Goal: Task Accomplishment & Management: Manage account settings

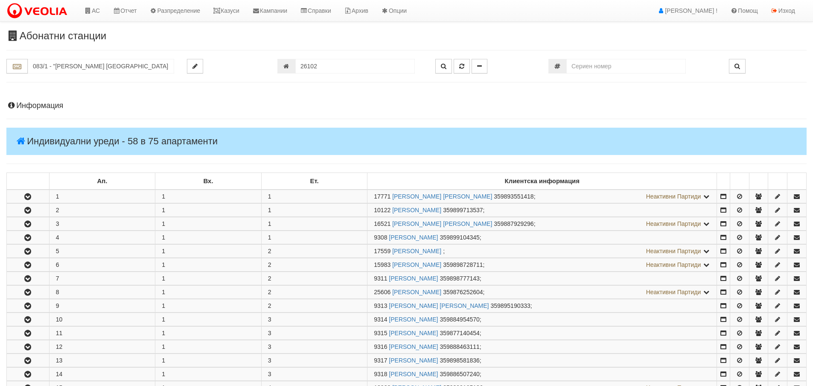
scroll to position [414, 0]
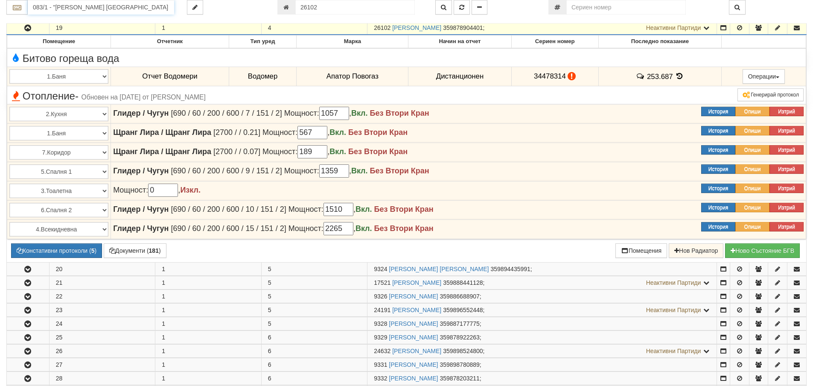
click at [53, 9] on input "083/1 - "ВЕОЛИЯ ЕНЕРДЖИ ВАРНА " ЕАД" at bounding box center [101, 7] width 146 height 15
click at [57, 19] on div "152/1 - Младост - "ВЕОЛИЯ"" at bounding box center [101, 21] width 144 height 10
type input "152/1 - Младост - "ВЕОЛИЯ""
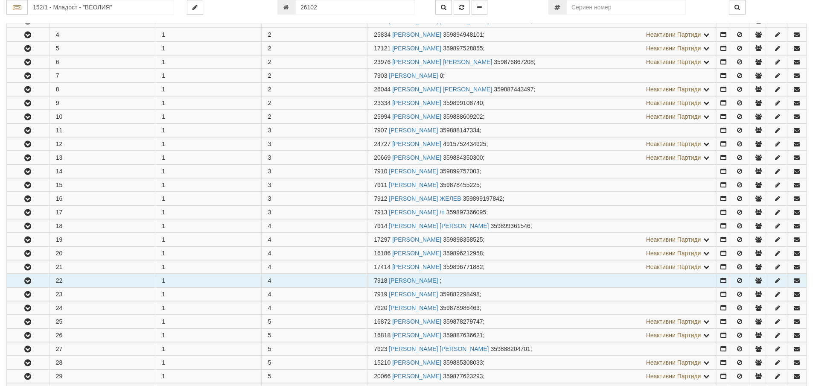
scroll to position [213, 0]
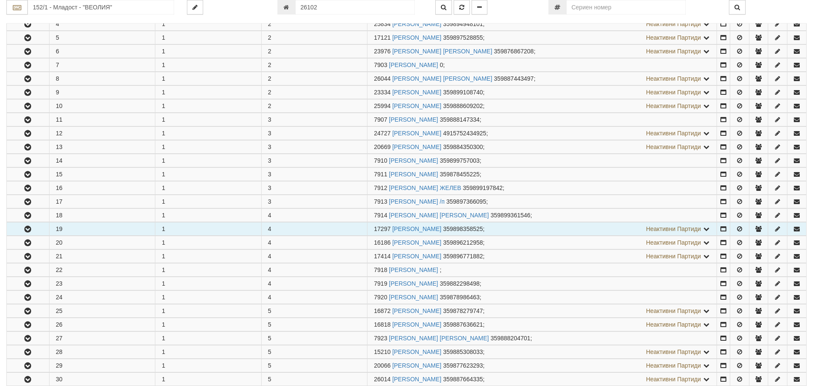
click at [23, 223] on button "button" at bounding box center [28, 228] width 42 height 13
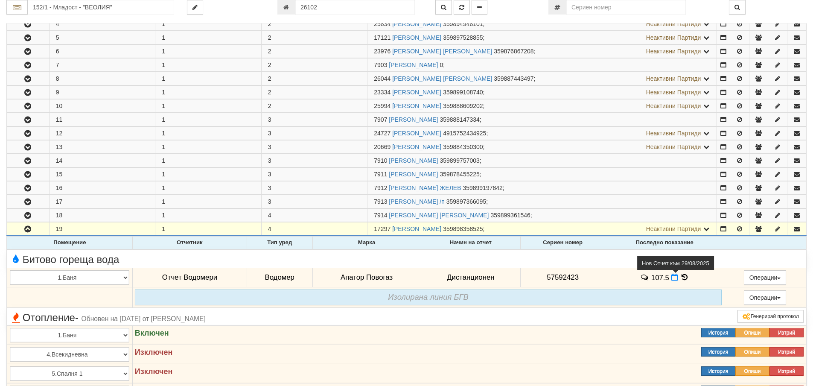
click at [673, 277] on icon at bounding box center [674, 277] width 7 height 7
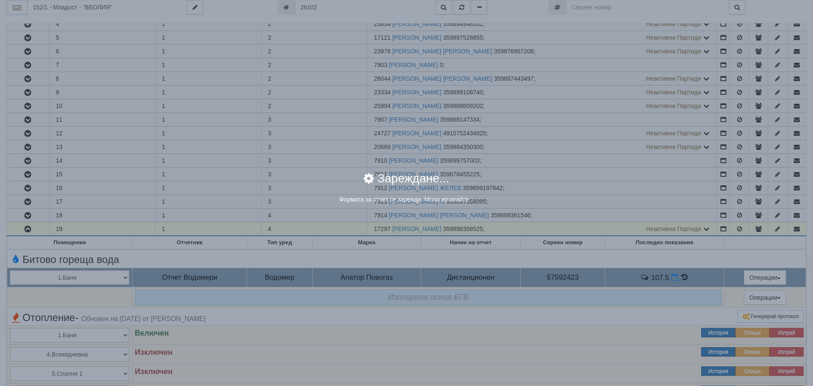
select select "8ac75930-9bfd-e511-80be-8d5a1dced85a"
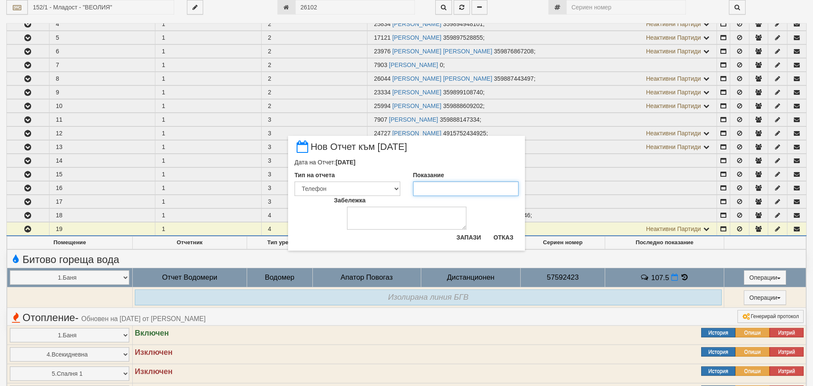
click at [433, 188] on input "Показание" at bounding box center [466, 188] width 106 height 15
type input "107.8"
click at [390, 213] on textarea "Забележка" at bounding box center [407, 218] width 120 height 23
type textarea "[DATE]"
click at [463, 237] on button "Запази" at bounding box center [468, 238] width 35 height 14
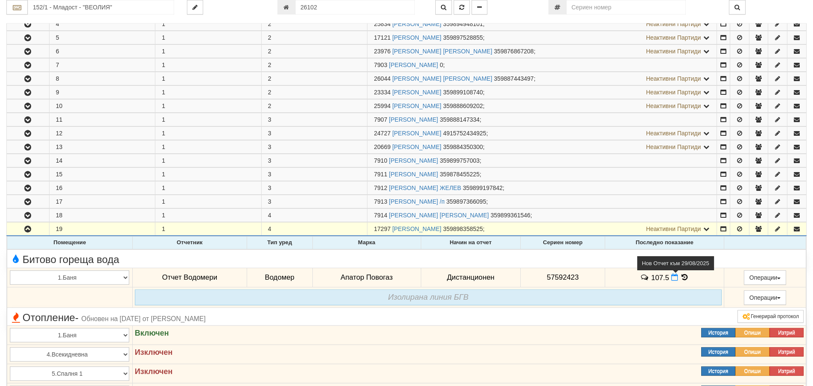
click at [671, 277] on icon at bounding box center [674, 277] width 7 height 7
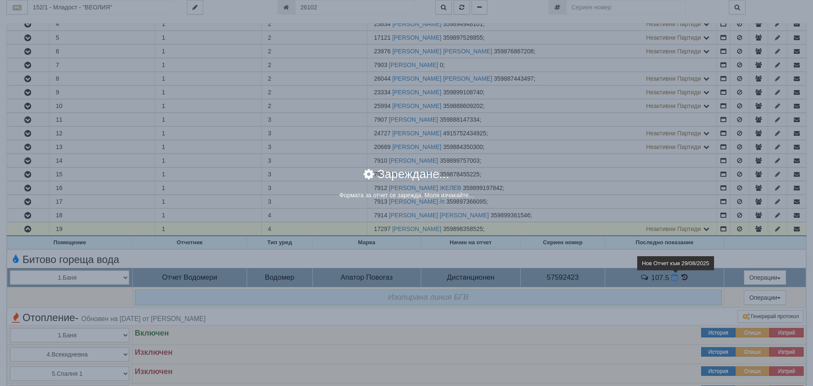
select select "8ac75930-9bfd-e511-80be-8d5a1dced85a"
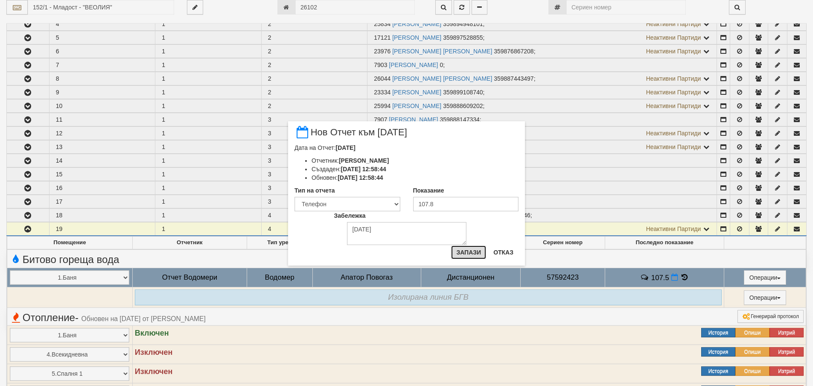
click at [475, 251] on button "Запази" at bounding box center [468, 252] width 35 height 14
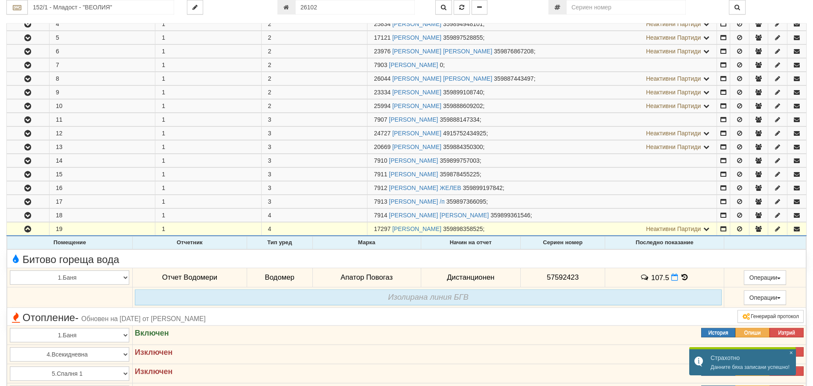
click at [683, 278] on icon at bounding box center [684, 277] width 9 height 7
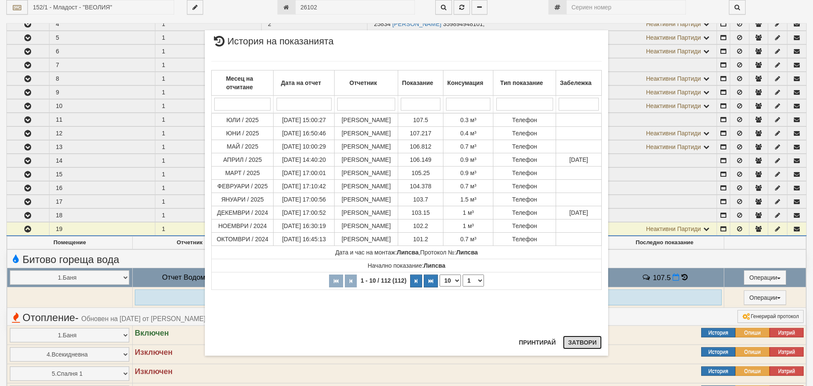
click at [581, 342] on button "Затвори" at bounding box center [582, 343] width 39 height 14
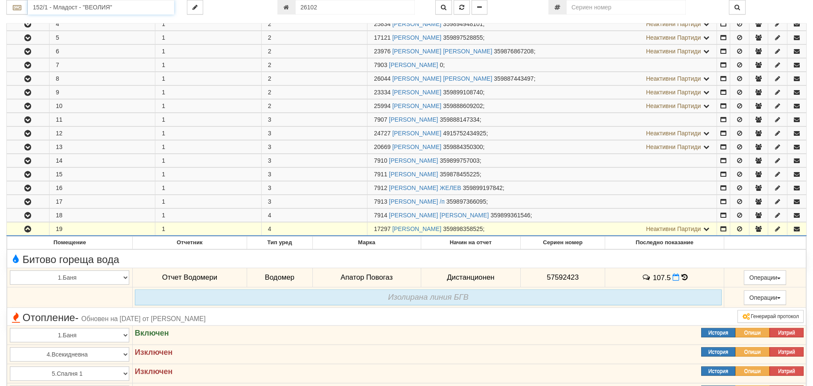
click at [60, 4] on input "152/1 - Младост - "ВЕОЛИЯ"" at bounding box center [101, 7] width 146 height 15
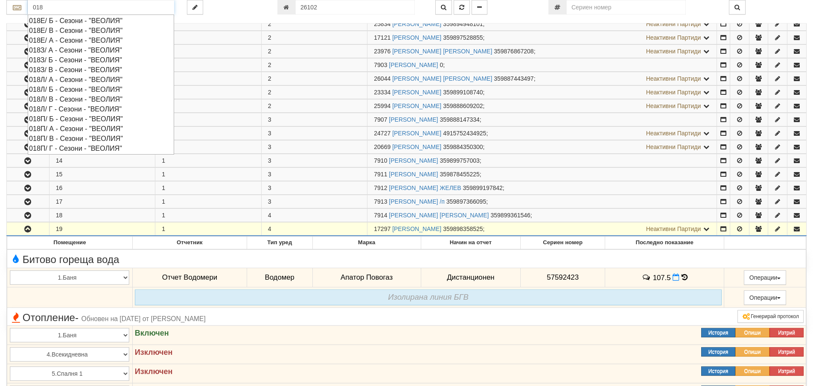
click at [39, 110] on div "018Л/ Г - Сезони - "ВЕОЛИЯ"" at bounding box center [101, 109] width 144 height 10
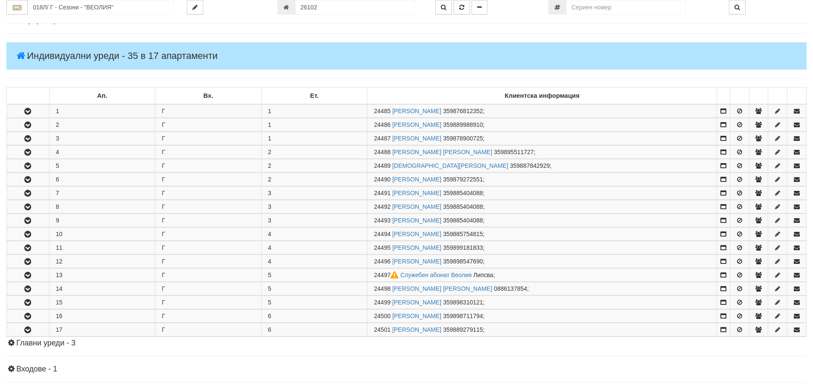
scroll to position [0, 0]
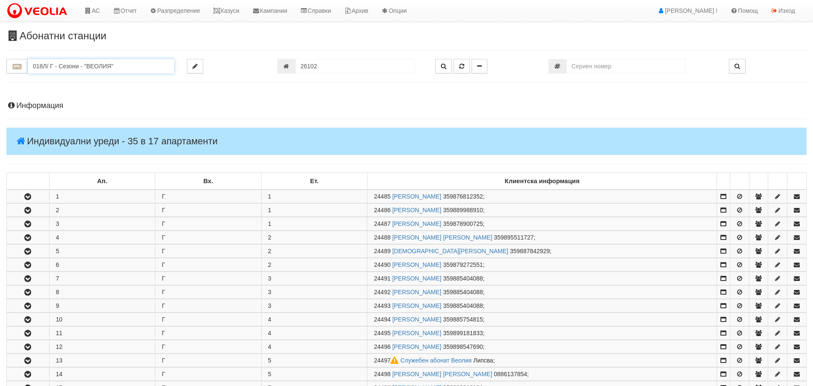
click at [53, 67] on input "018Л/ Г - Сезони - "ВЕОЛИЯ"" at bounding box center [101, 66] width 146 height 15
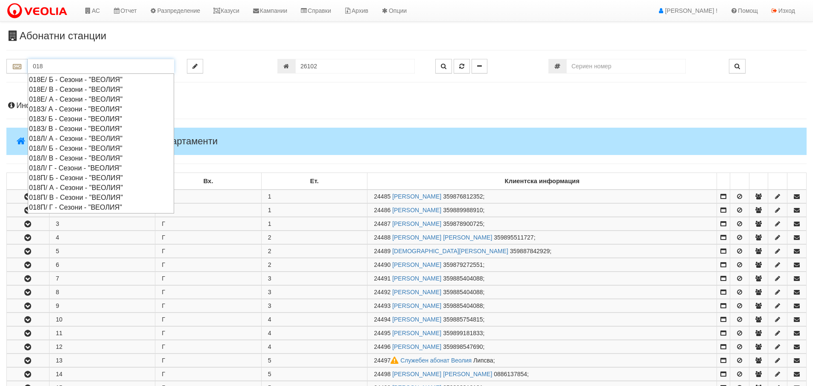
click at [57, 149] on div "018Л/ Б - Сезони - "ВЕОЛИЯ"" at bounding box center [101, 148] width 144 height 10
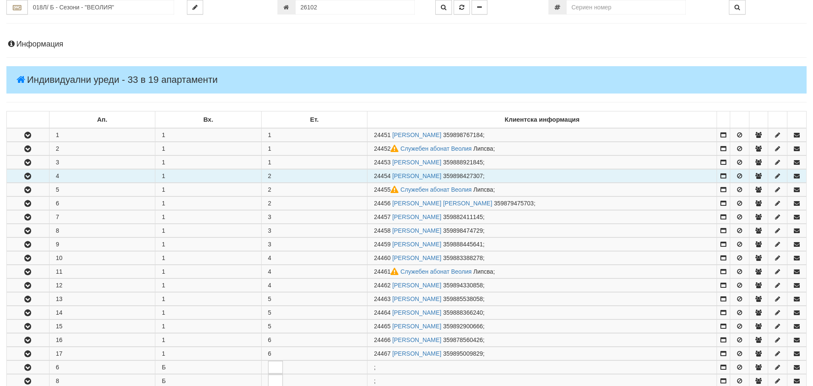
scroll to position [43, 0]
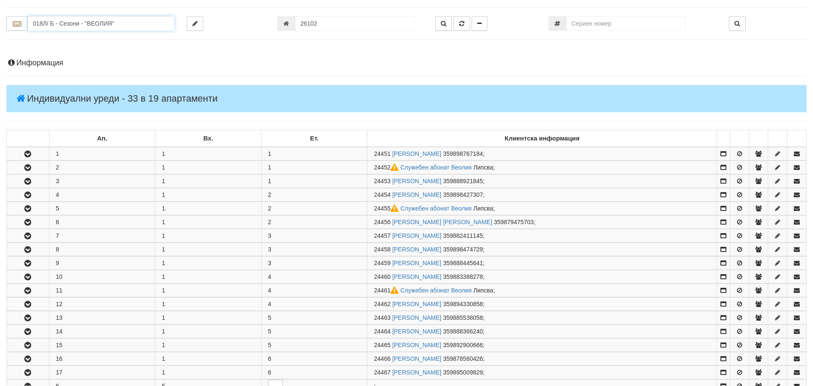
click at [43, 25] on input "018Л/ Б - Сезони - "ВЕОЛИЯ"" at bounding box center [101, 23] width 146 height 15
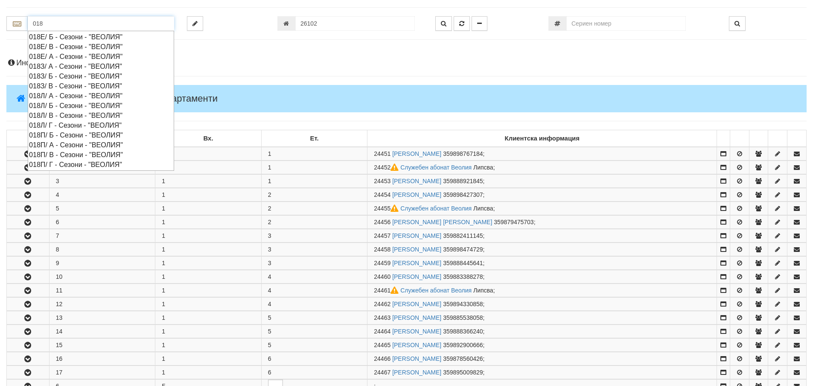
click at [62, 116] on div "018Л/ В - Сезони - "ВЕОЛИЯ"" at bounding box center [101, 116] width 144 height 10
type input "018Л/ В - Сезони - "ВЕОЛИЯ""
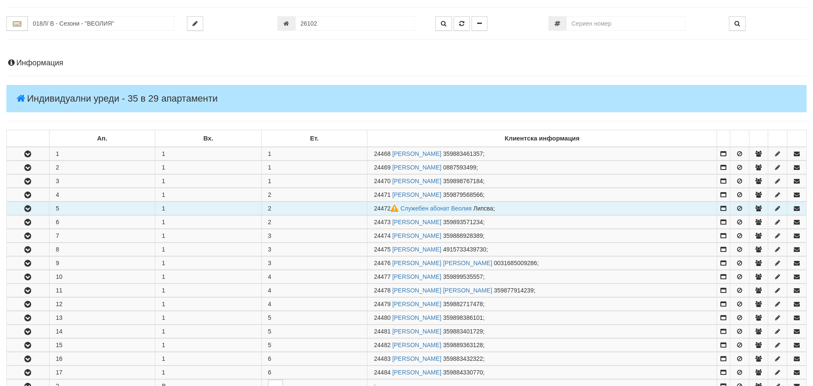
click at [25, 209] on icon "button" at bounding box center [28, 209] width 10 height 6
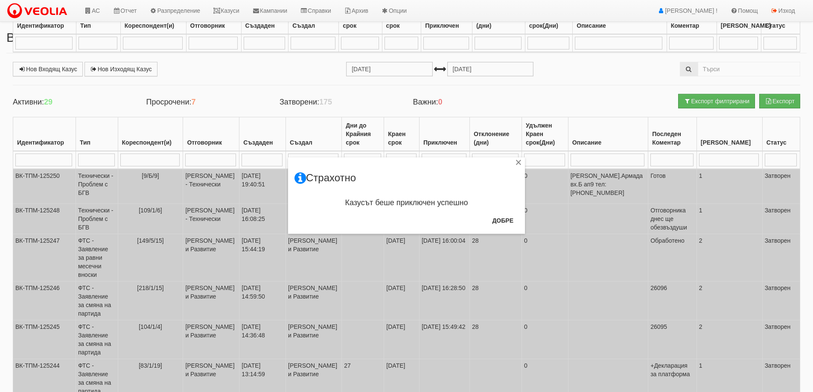
select select "3"
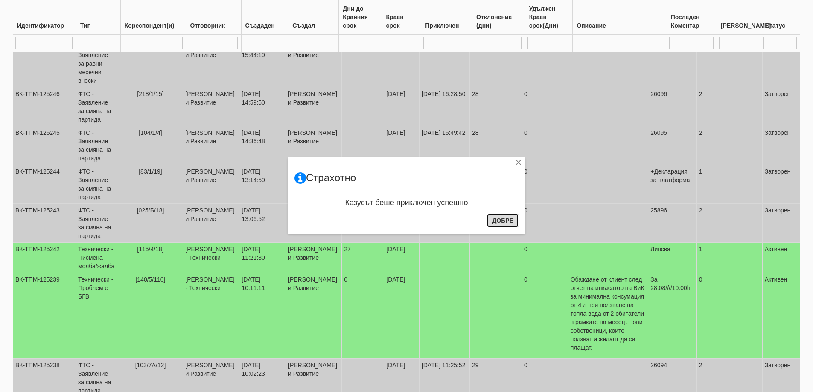
click at [502, 223] on button "Добре" at bounding box center [503, 221] width 32 height 14
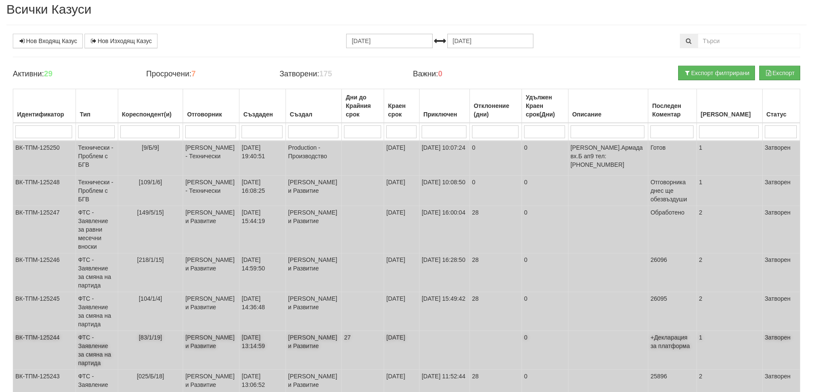
scroll to position [0, 0]
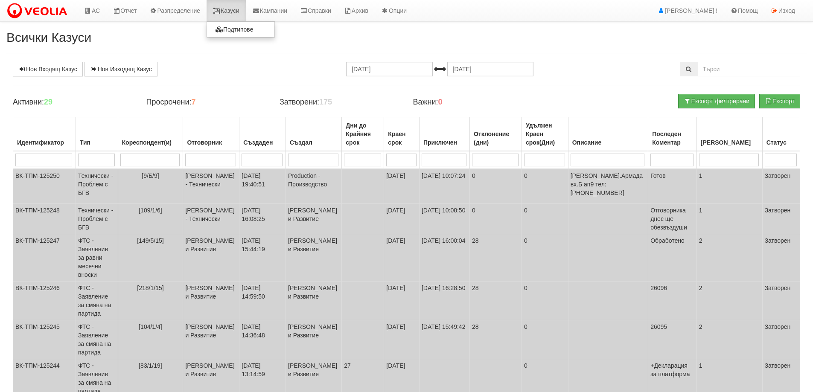
click at [235, 11] on link "Казуси" at bounding box center [226, 10] width 39 height 21
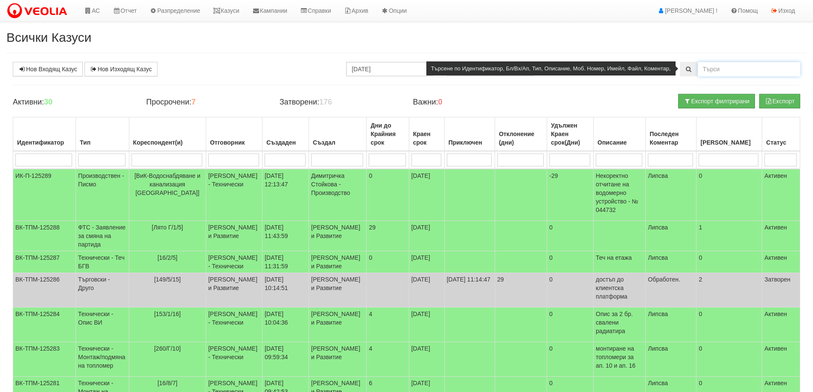
click at [718, 69] on input "text" at bounding box center [749, 69] width 102 height 15
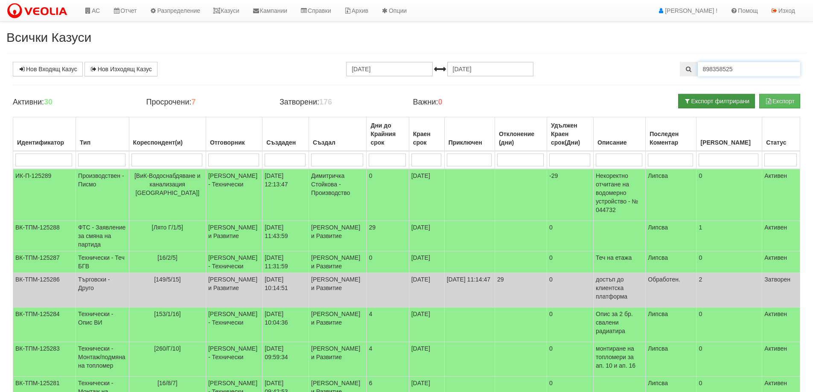
type input "898358525"
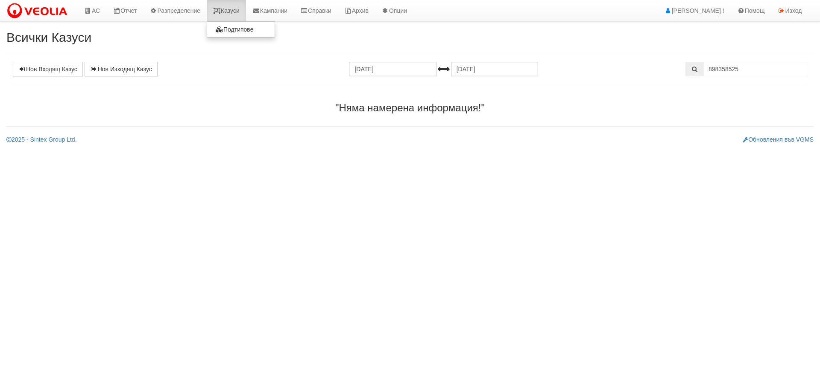
click at [237, 9] on link "Казуси" at bounding box center [226, 10] width 39 height 21
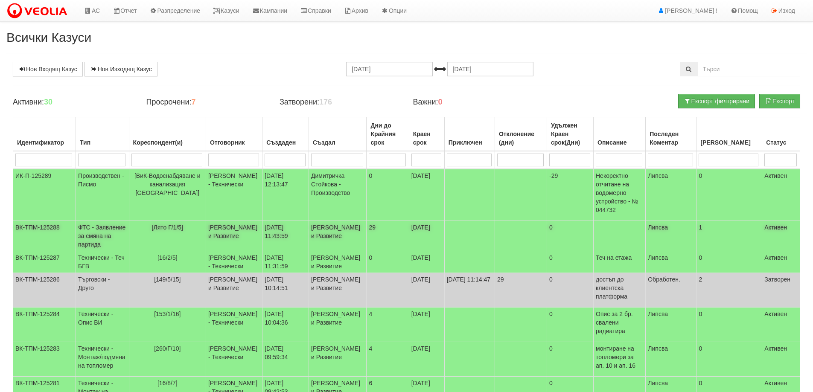
click at [99, 235] on td "ФТС - Заявление за смяна на партида" at bounding box center [102, 236] width 53 height 30
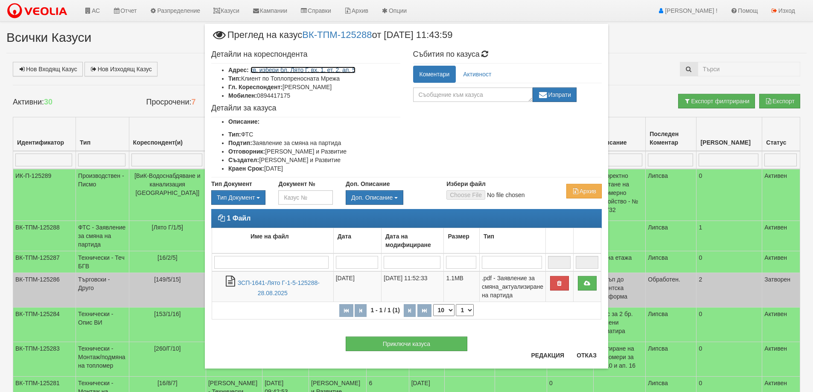
click at [331, 72] on link "кв. избери бл. Лято Г, вх. 1, ет. 2, ап. 5" at bounding box center [303, 70] width 105 height 7
click at [323, 71] on link "кв. избери бл. Лято Г, вх. 1, ет. 2, ап. 5" at bounding box center [303, 70] width 105 height 7
click at [590, 360] on button "Отказ" at bounding box center [587, 356] width 30 height 14
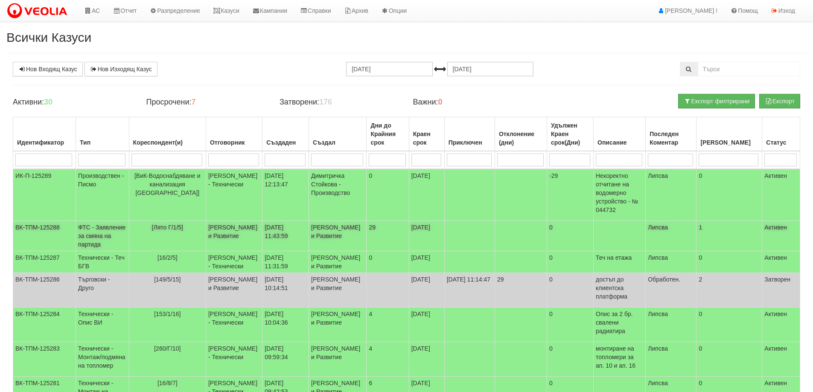
click at [100, 238] on td "ФТС - Заявление за смяна на партида" at bounding box center [102, 236] width 53 height 30
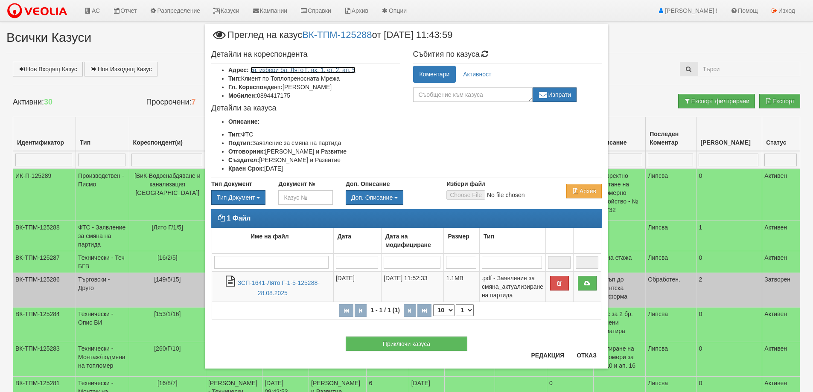
click at [298, 67] on link "кв. избери бл. Лято Г, вх. 1, ет. 2, ап. 5" at bounding box center [303, 70] width 105 height 7
click at [305, 70] on link "кв. избери бл. Лято Г, вх. 1, ет. 2, ап. 5" at bounding box center [303, 70] width 105 height 7
click at [593, 354] on button "Отказ" at bounding box center [587, 356] width 30 height 14
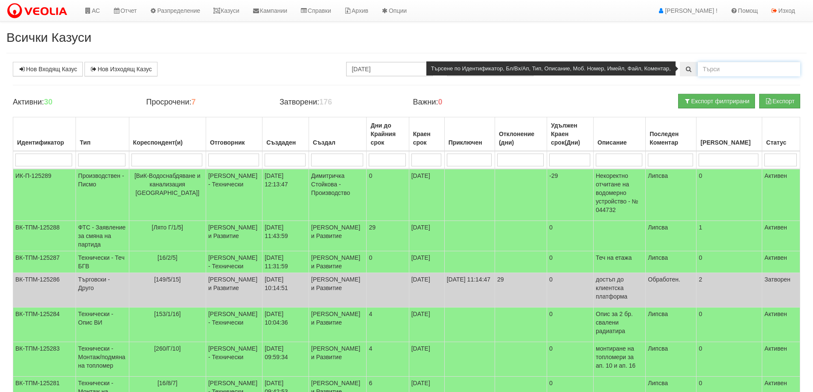
click at [729, 67] on input "text" at bounding box center [749, 69] width 102 height 15
type input "1"
type input "Л"
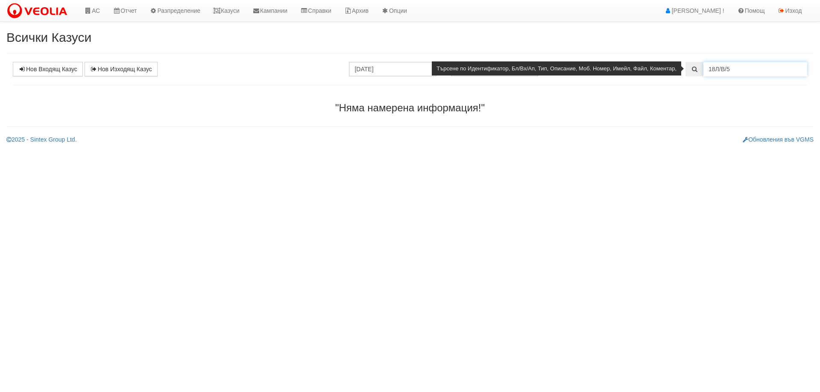
drag, startPoint x: 719, startPoint y: 67, endPoint x: 707, endPoint y: 70, distance: 12.1
click at [707, 70] on input "18Л/В/5" at bounding box center [755, 69] width 104 height 15
drag, startPoint x: 730, startPoint y: 68, endPoint x: 733, endPoint y: 71, distance: 4.5
click at [733, 71] on input "Лято В/В/5" at bounding box center [755, 69] width 104 height 15
drag, startPoint x: 724, startPoint y: 67, endPoint x: 727, endPoint y: 71, distance: 5.2
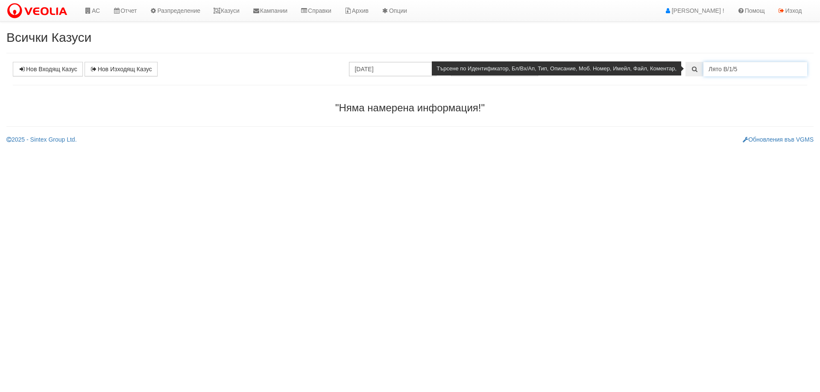
click at [727, 71] on input "Лято В/1/5" at bounding box center [755, 69] width 104 height 15
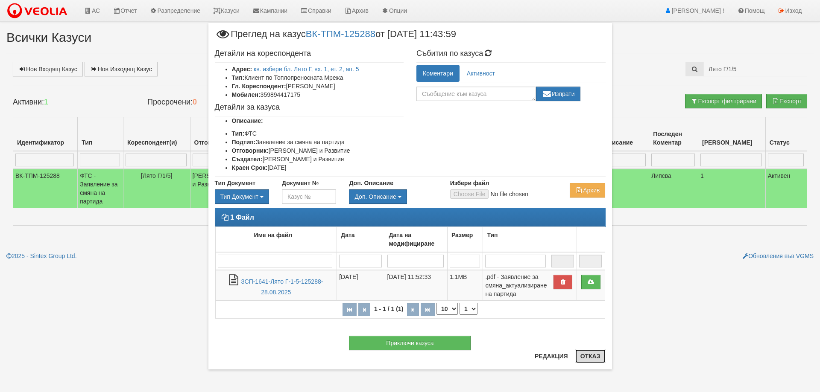
click at [590, 356] on button "Отказ" at bounding box center [590, 357] width 30 height 14
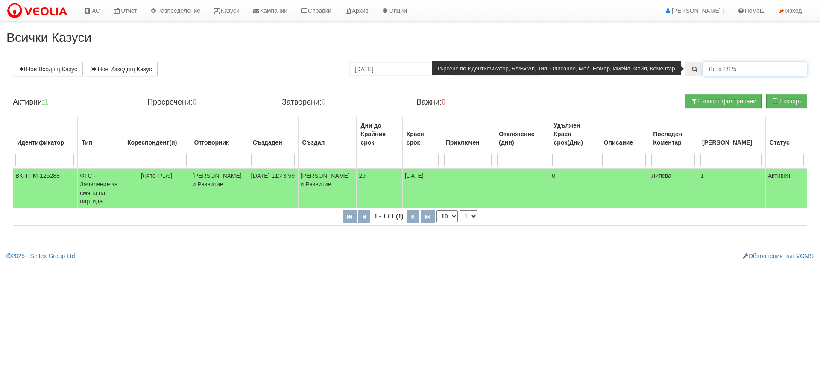
click at [725, 70] on input "Лято Г/1/5" at bounding box center [755, 69] width 104 height 15
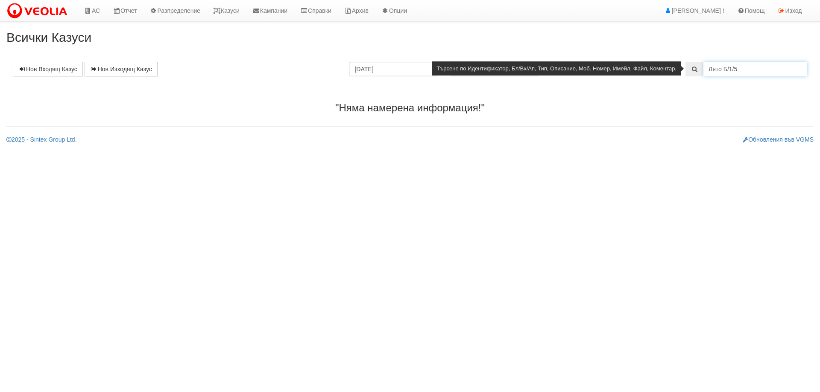
click at [726, 68] on input "Лято Б/1/5" at bounding box center [755, 69] width 104 height 15
drag, startPoint x: 733, startPoint y: 68, endPoint x: 741, endPoint y: 71, distance: 9.4
click at [741, 71] on input "Лято Г/1/5" at bounding box center [755, 69] width 104 height 15
type input "Лято Г/1"
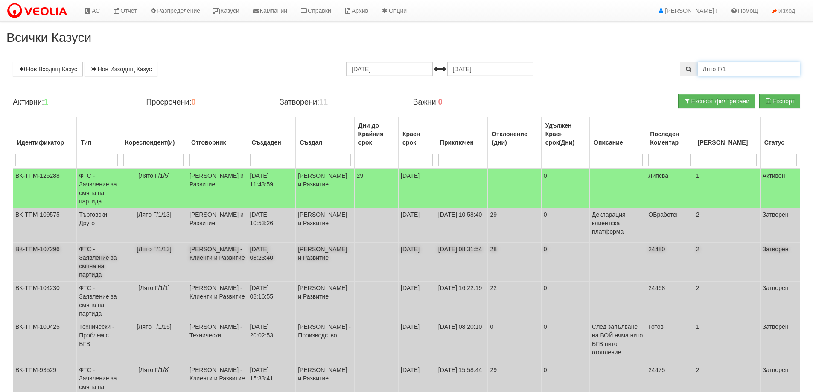
scroll to position [43, 0]
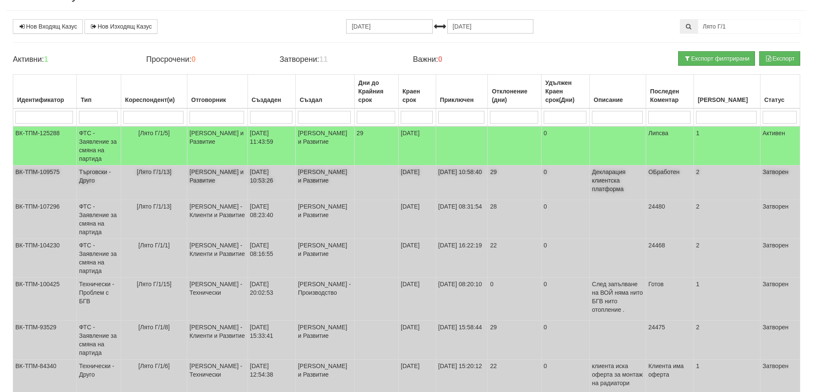
click at [88, 180] on td "Търговски - Друго" at bounding box center [99, 183] width 44 height 35
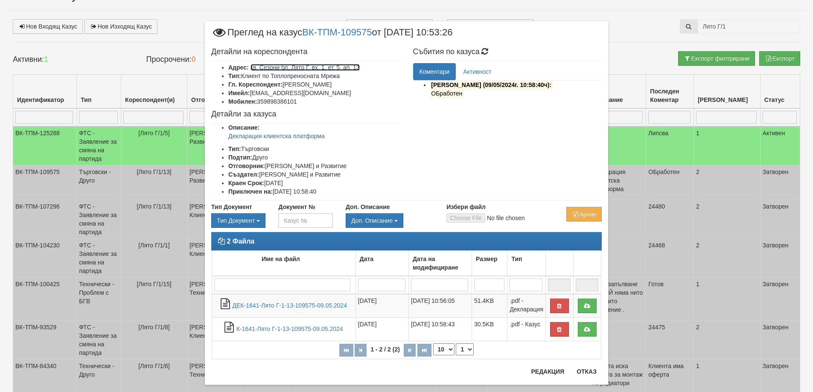
click at [339, 68] on link "кв. Сезони бл. Лято Г, вх. 1, ет. 5, ап. 13" at bounding box center [305, 67] width 109 height 7
click at [590, 371] on button "Отказ" at bounding box center [587, 372] width 30 height 14
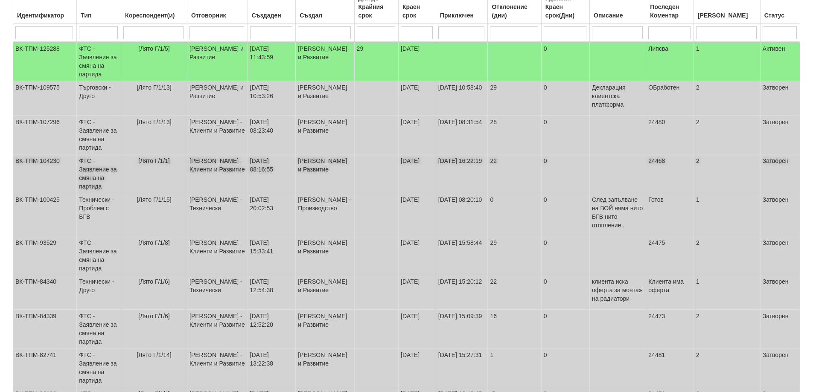
scroll to position [128, 0]
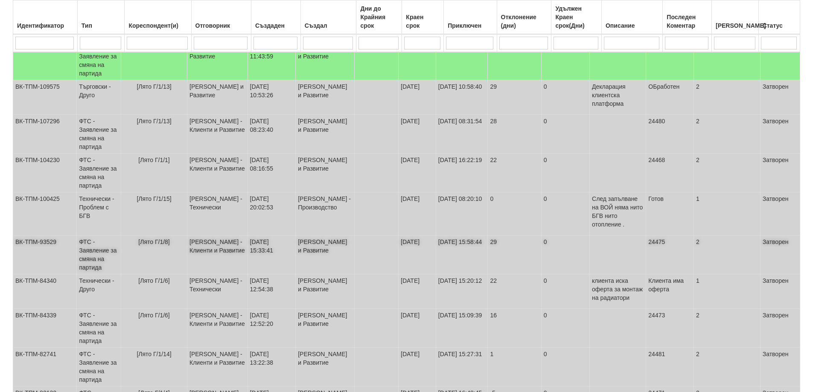
click at [93, 247] on td "ФТС - Заявление за смяна на партида" at bounding box center [99, 255] width 44 height 39
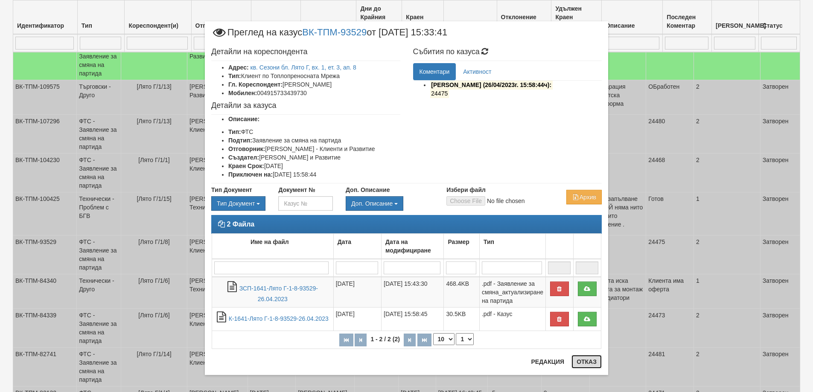
click at [582, 362] on button "Отказ" at bounding box center [587, 362] width 30 height 14
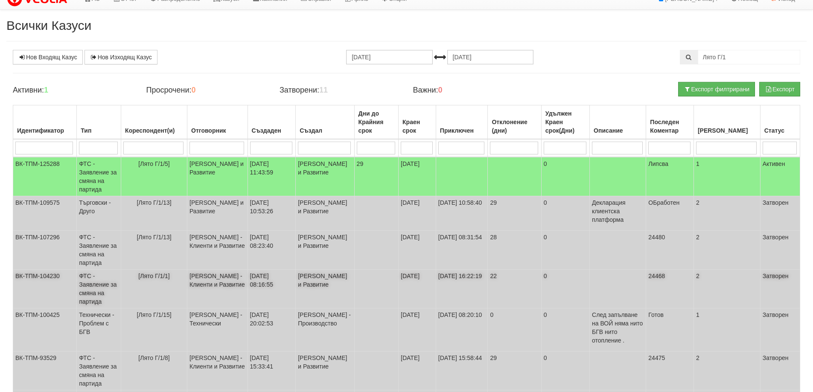
scroll to position [0, 0]
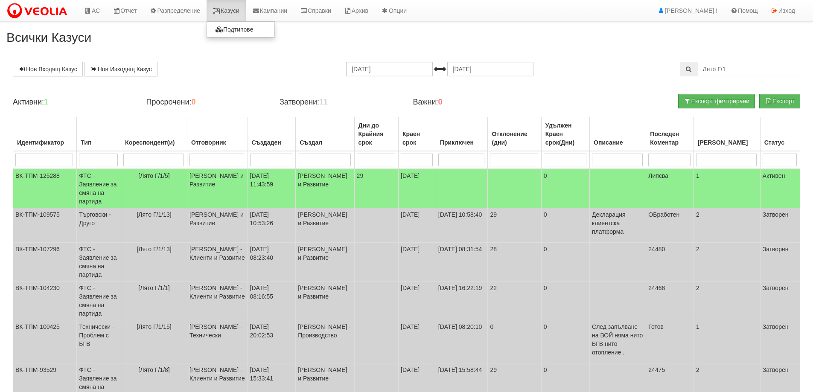
click at [233, 9] on link "Казуси" at bounding box center [226, 10] width 39 height 21
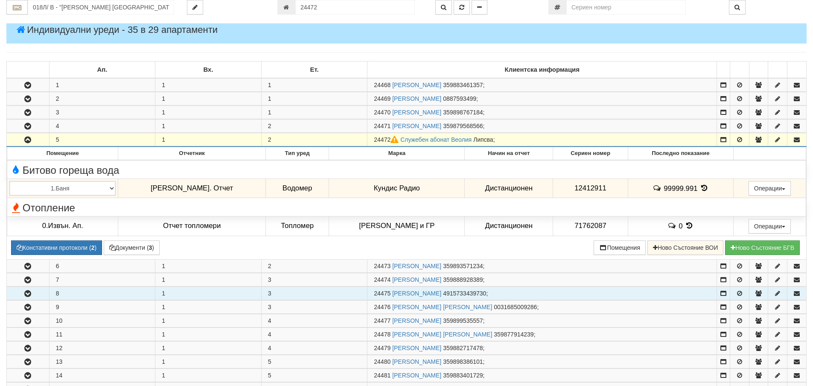
scroll to position [95, 0]
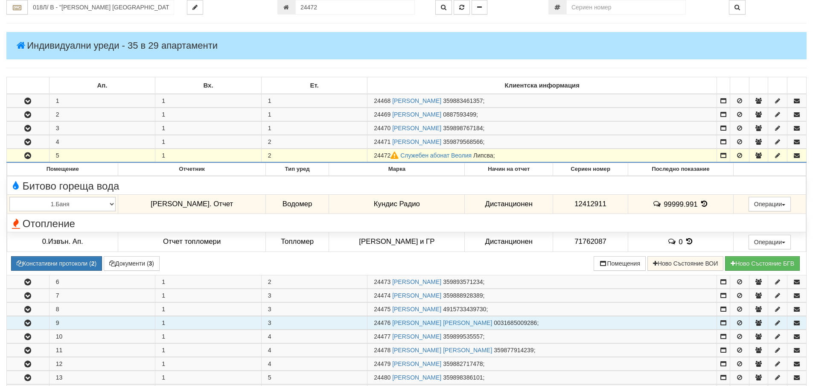
scroll to position [95, 0]
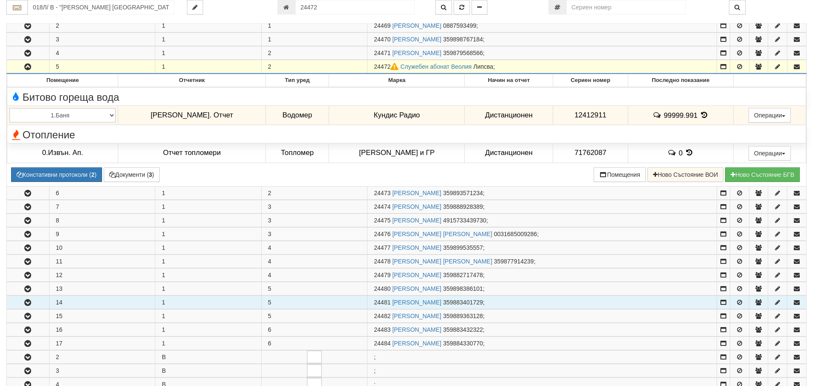
scroll to position [138, 0]
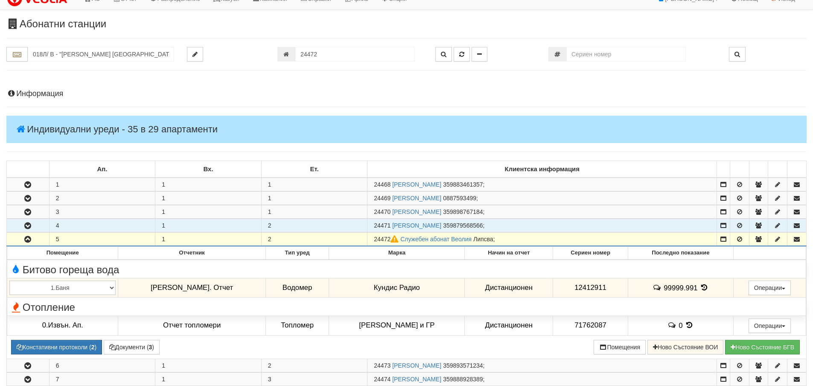
scroll to position [10, 0]
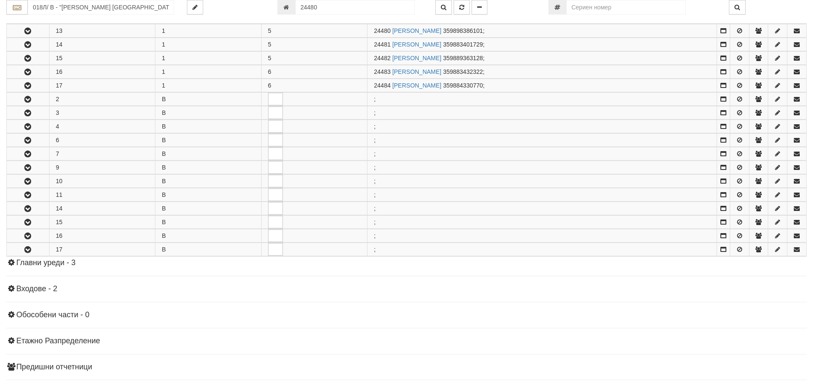
scroll to position [333, 0]
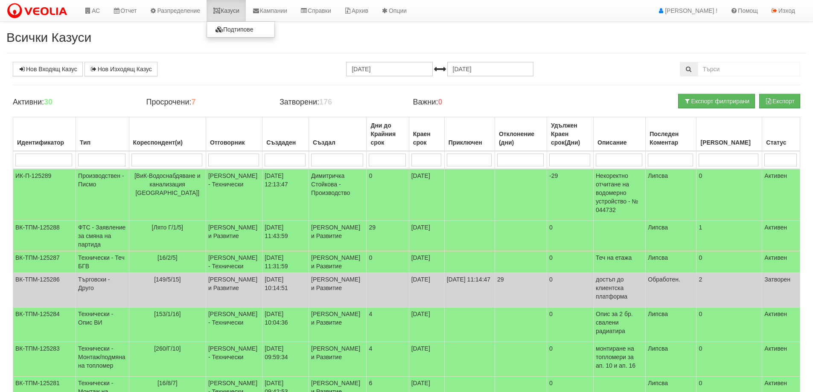
click at [232, 10] on link "Казуси" at bounding box center [226, 10] width 39 height 21
click at [102, 236] on td "ФТС - Заявление за смяна на партида" at bounding box center [102, 236] width 53 height 30
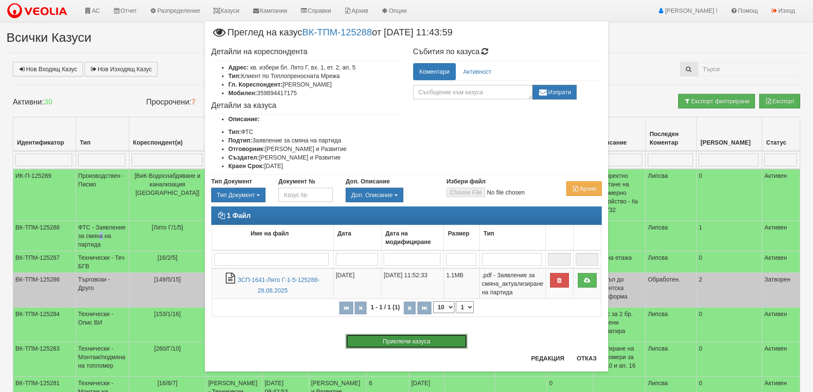
click at [397, 343] on button "Приключи казуса" at bounding box center [407, 341] width 122 height 15
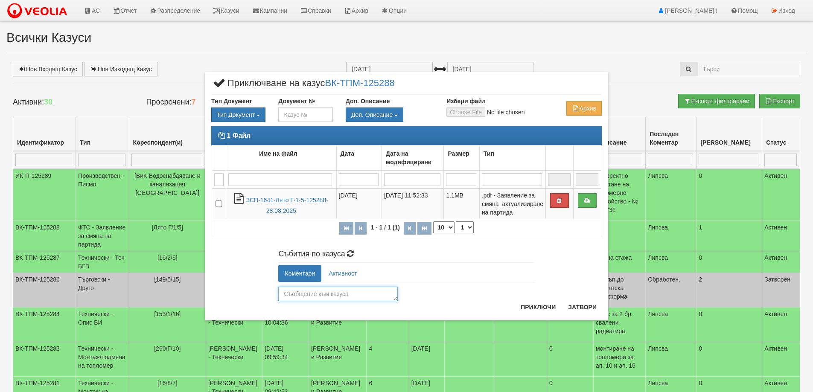
click at [327, 293] on textarea at bounding box center [338, 294] width 120 height 15
type textarea "24472"
click at [541, 308] on button "Приключи" at bounding box center [538, 308] width 45 height 14
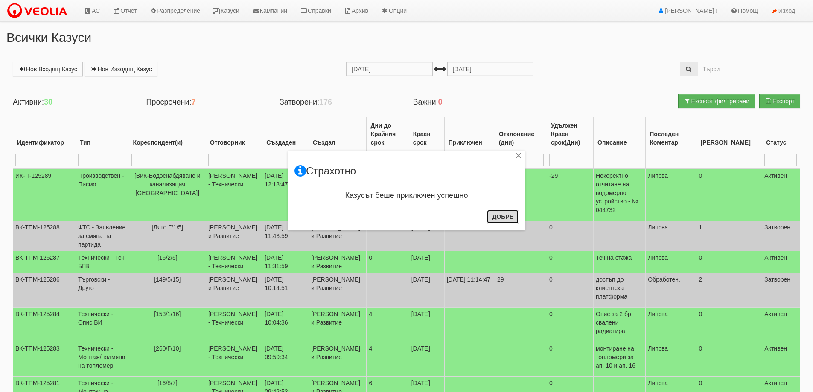
click at [502, 216] on button "Добре" at bounding box center [503, 217] width 32 height 14
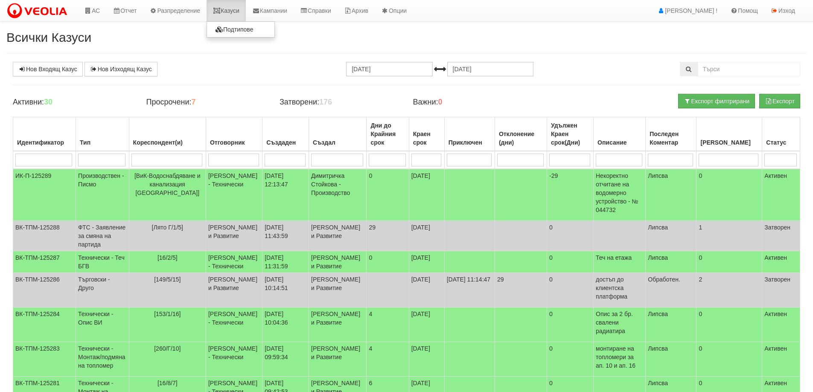
click at [227, 10] on link "Казуси" at bounding box center [226, 10] width 39 height 21
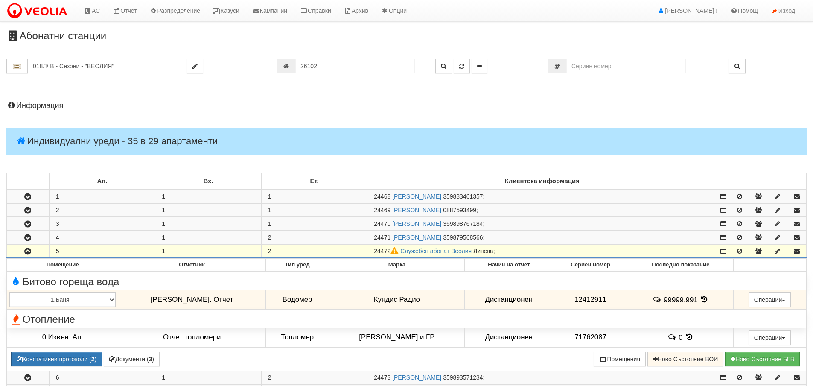
scroll to position [43, 0]
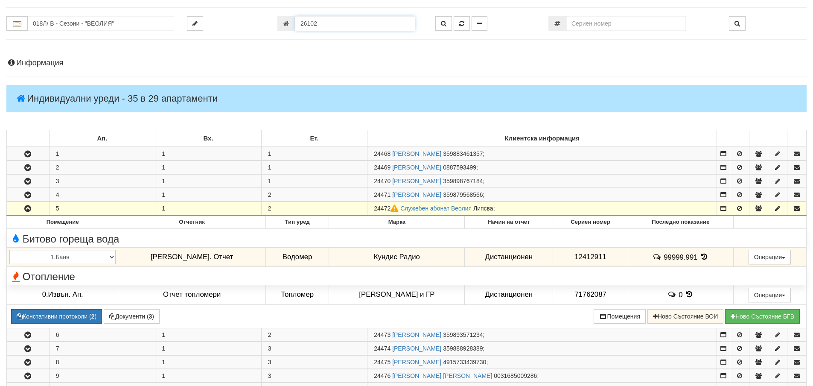
drag, startPoint x: 321, startPoint y: 22, endPoint x: 295, endPoint y: 23, distance: 25.6
click at [295, 23] on input "26102" at bounding box center [355, 23] width 120 height 15
type input "24472"
click at [463, 24] on icon "button" at bounding box center [461, 23] width 5 height 6
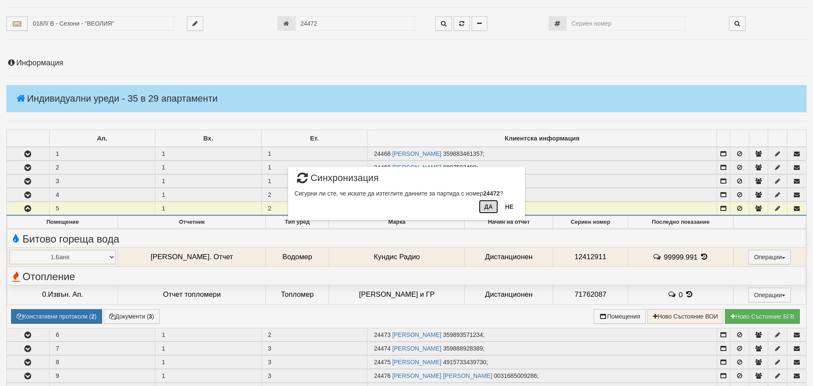
click at [489, 208] on button "Да" at bounding box center [488, 207] width 19 height 14
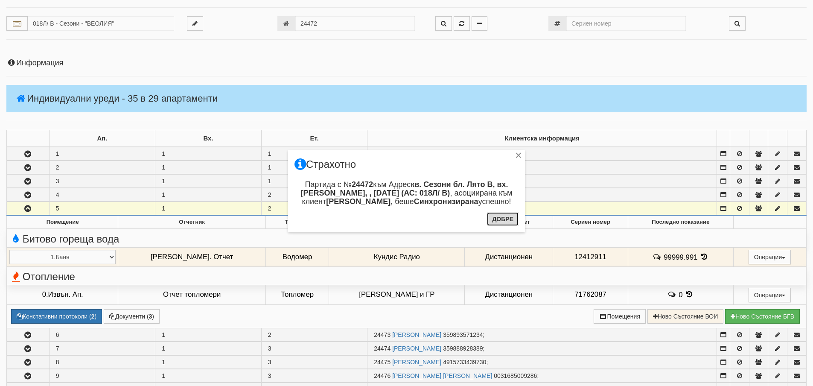
click at [497, 220] on button "Добре" at bounding box center [503, 219] width 32 height 14
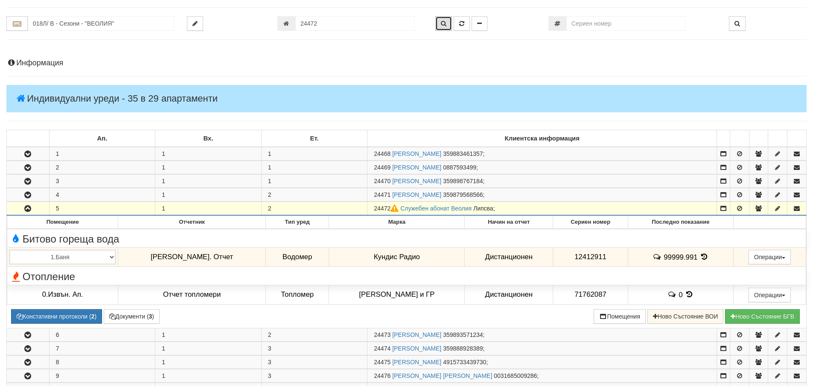
click at [446, 23] on icon "button" at bounding box center [444, 23] width 6 height 6
type input "018Л/ В - "ВЕОЛИЯ ЕНЕРДЖИ ВАРНА " ЕАД"
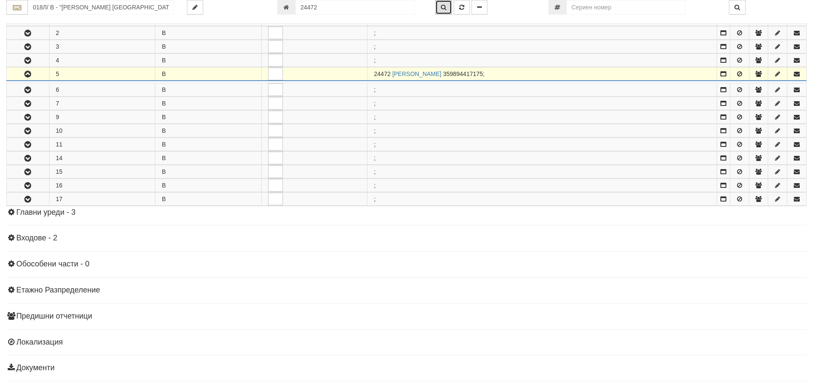
scroll to position [422, 0]
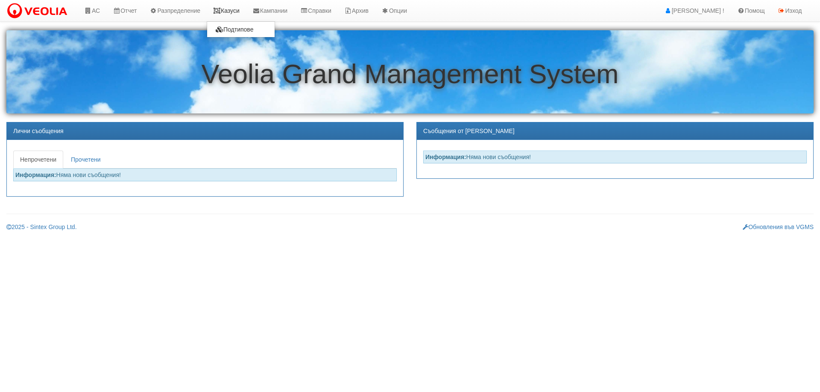
click at [233, 9] on link "Казуси" at bounding box center [226, 10] width 39 height 21
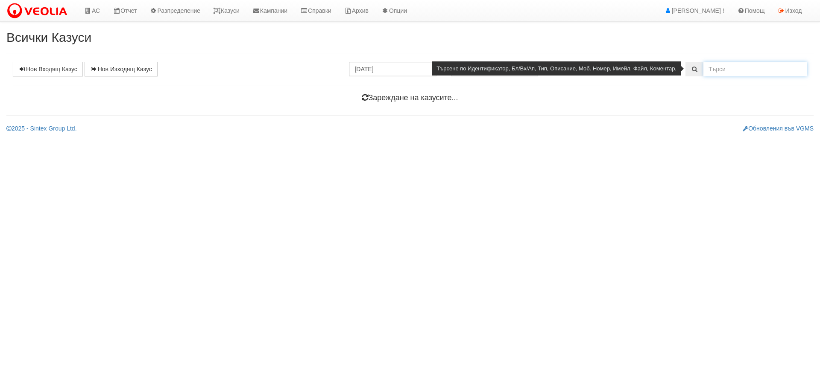
click at [724, 73] on input "text" at bounding box center [755, 69] width 104 height 15
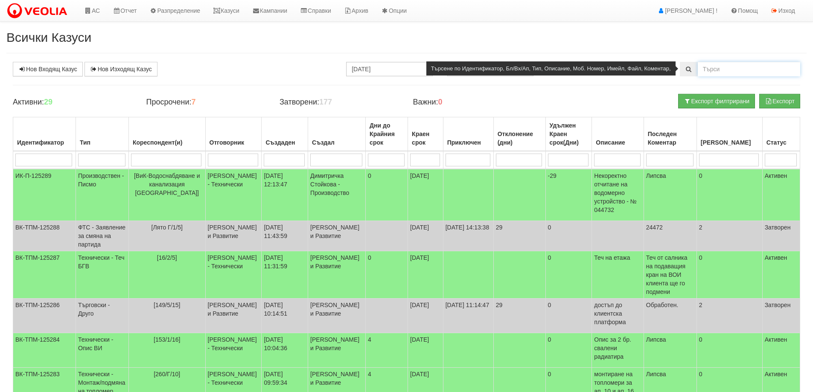
click at [747, 71] on input "text" at bounding box center [749, 69] width 102 height 15
type input "24496"
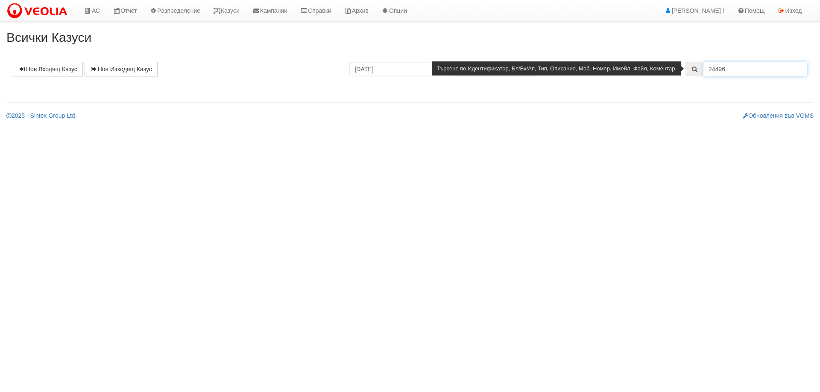
select select "1"
